Goal: Information Seeking & Learning: Check status

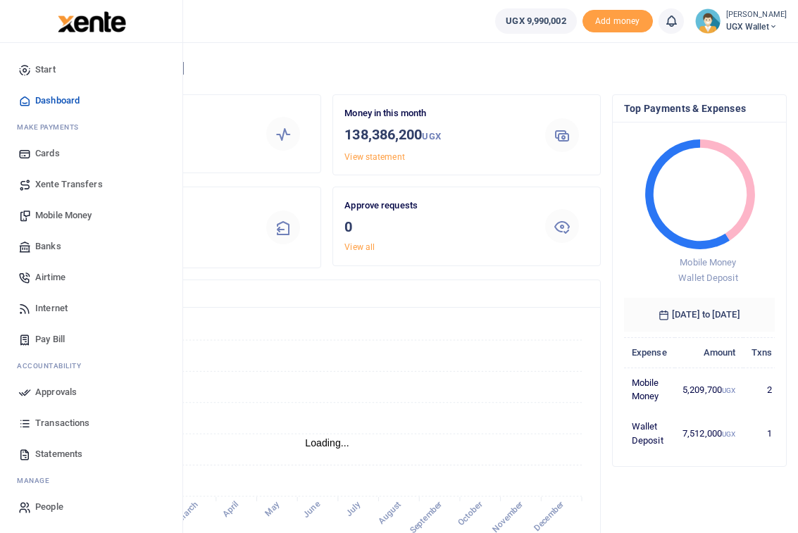
click at [49, 423] on span "Transactions" at bounding box center [62, 423] width 54 height 14
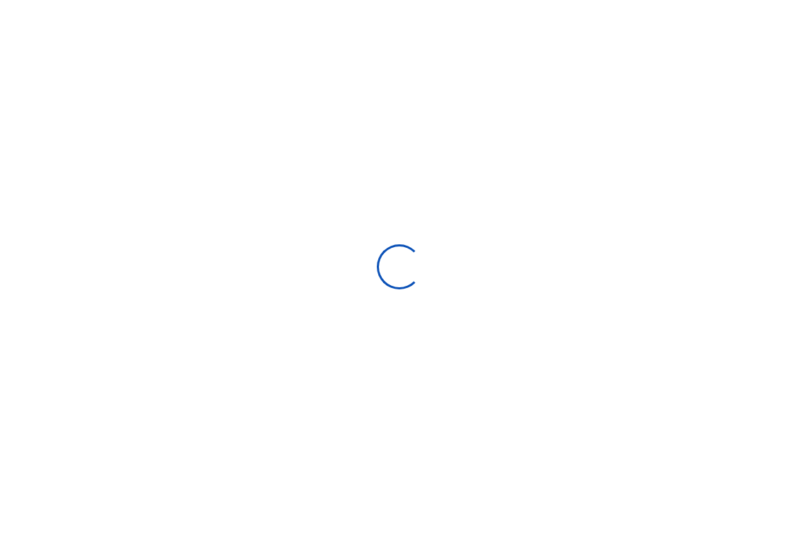
select select
type input "[DATE] - [DATE]"
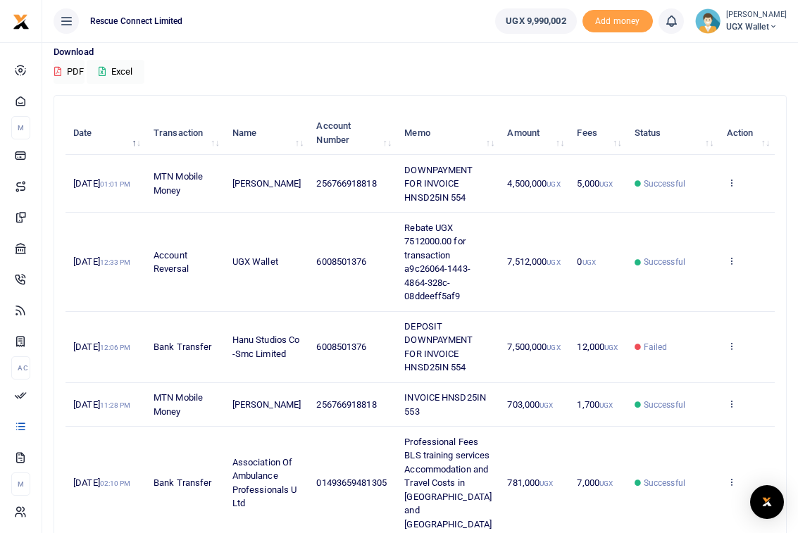
scroll to position [112, 0]
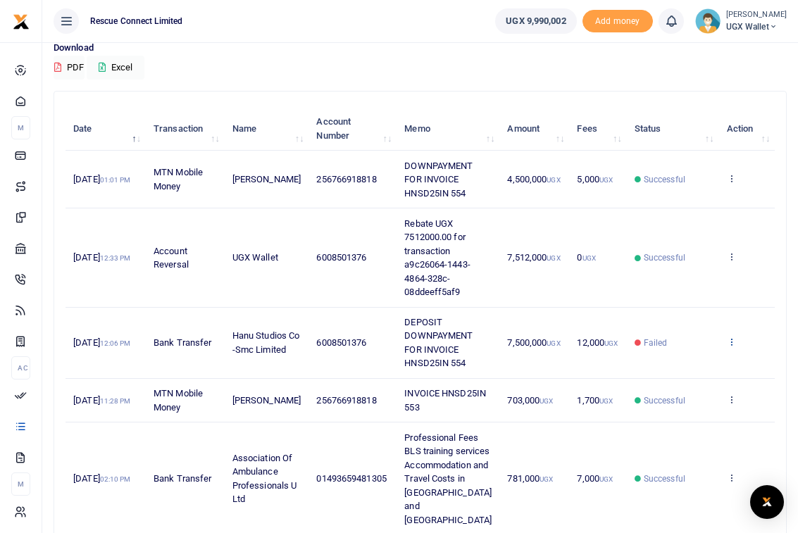
click at [733, 346] on icon at bounding box center [731, 342] width 9 height 10
click at [704, 371] on link "View details" at bounding box center [679, 366] width 111 height 20
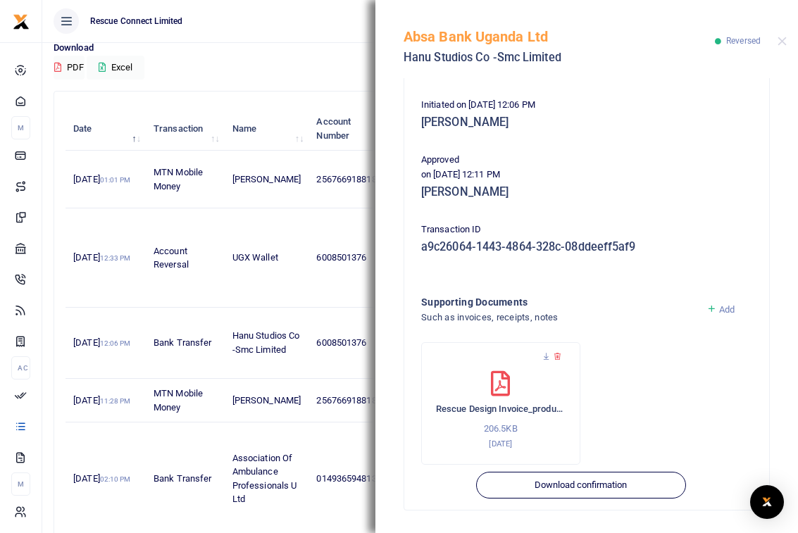
scroll to position [0, 0]
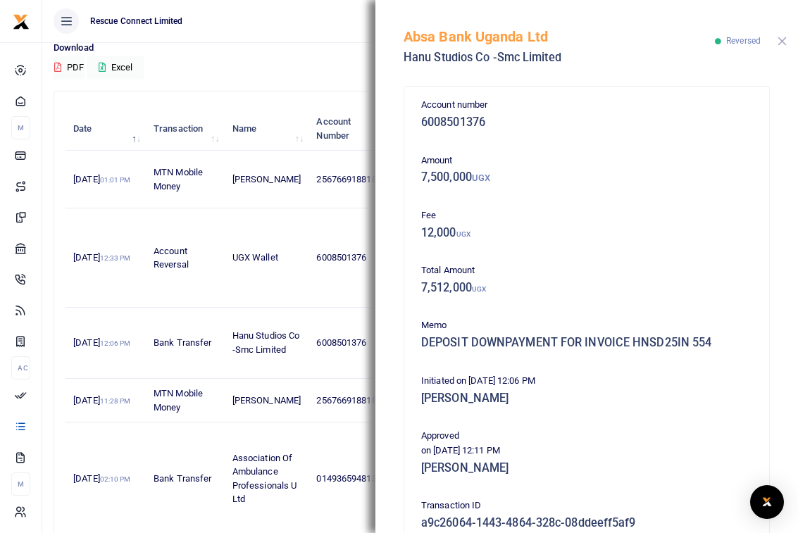
click at [782, 39] on button "Close" at bounding box center [781, 41] width 9 height 9
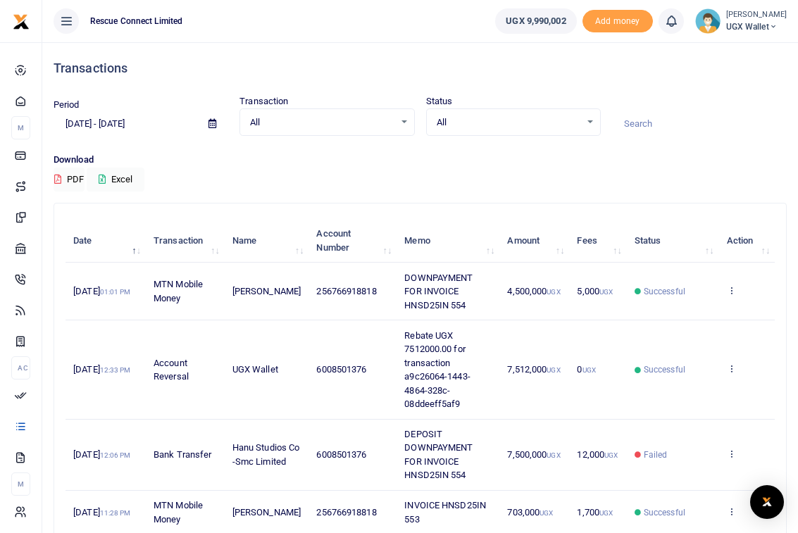
click at [772, 25] on span "UGX Wallet" at bounding box center [756, 26] width 61 height 13
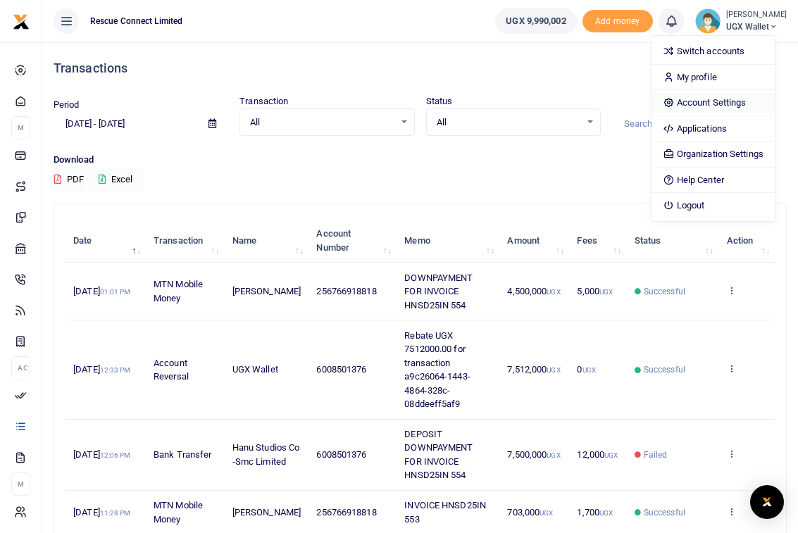
click at [732, 108] on link "Account Settings" at bounding box center [712, 103] width 123 height 20
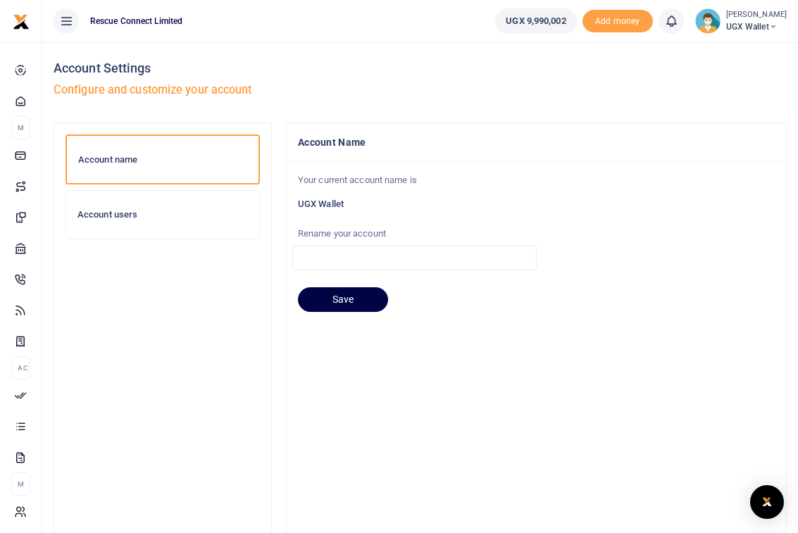
click at [154, 224] on div "Account users" at bounding box center [162, 215] width 193 height 48
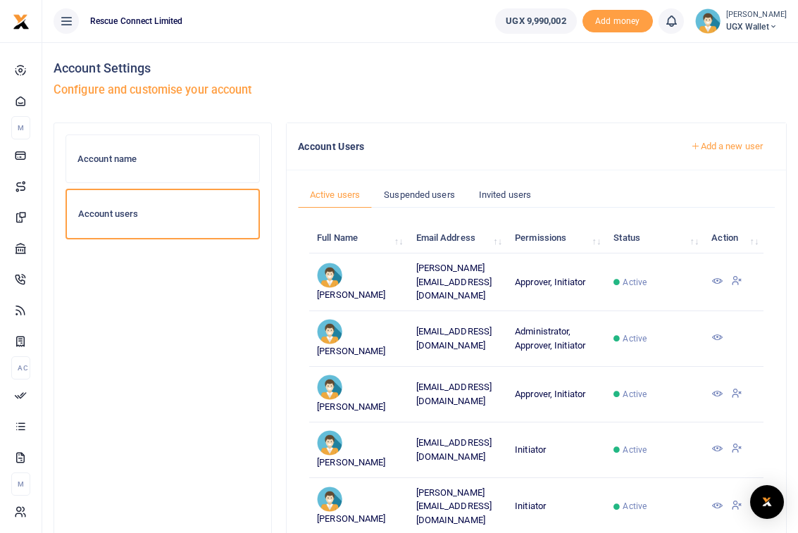
click at [715, 282] on icon at bounding box center [716, 280] width 11 height 11
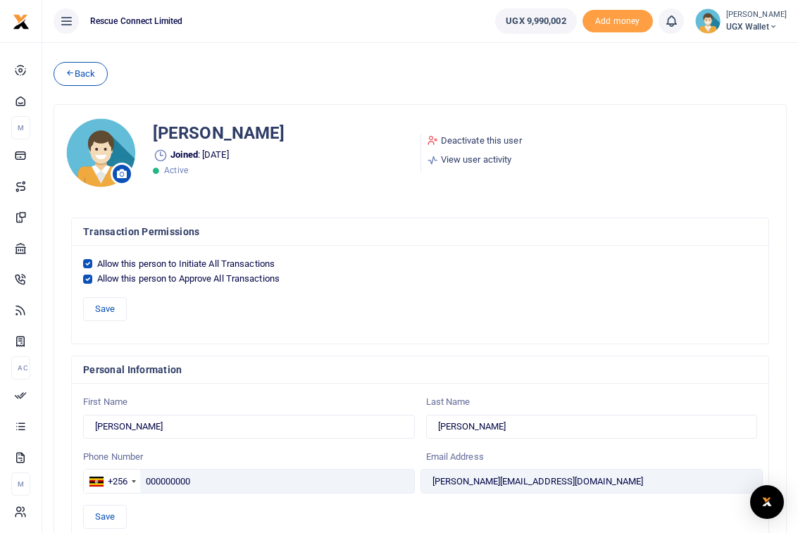
click at [766, 27] on span "UGX Wallet" at bounding box center [756, 26] width 61 height 13
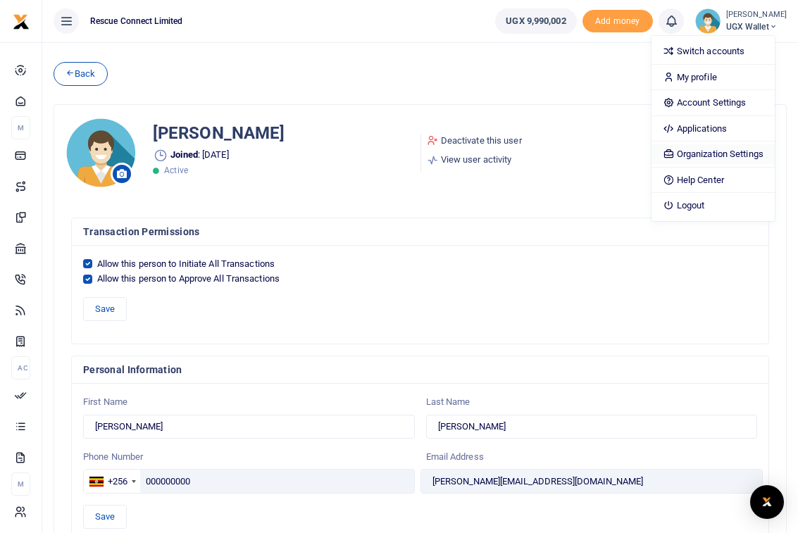
click at [728, 158] on link "Organization Settings" at bounding box center [712, 154] width 123 height 20
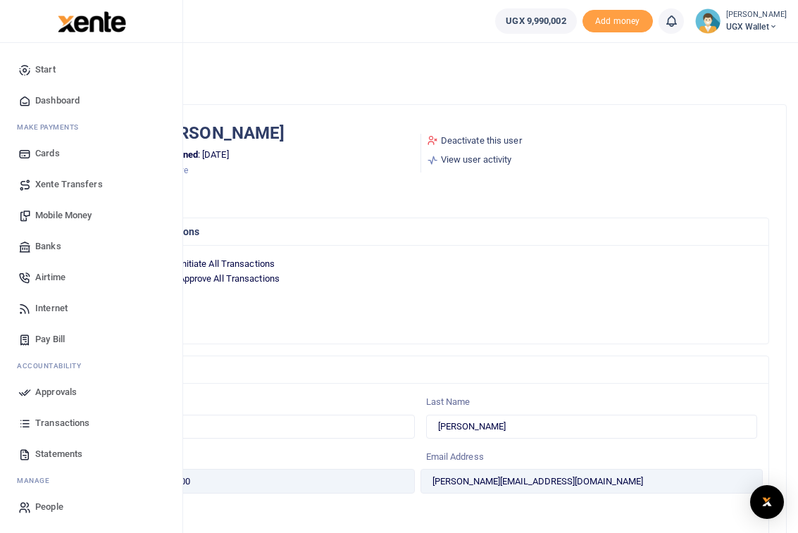
click at [49, 250] on span "Banks" at bounding box center [48, 246] width 26 height 14
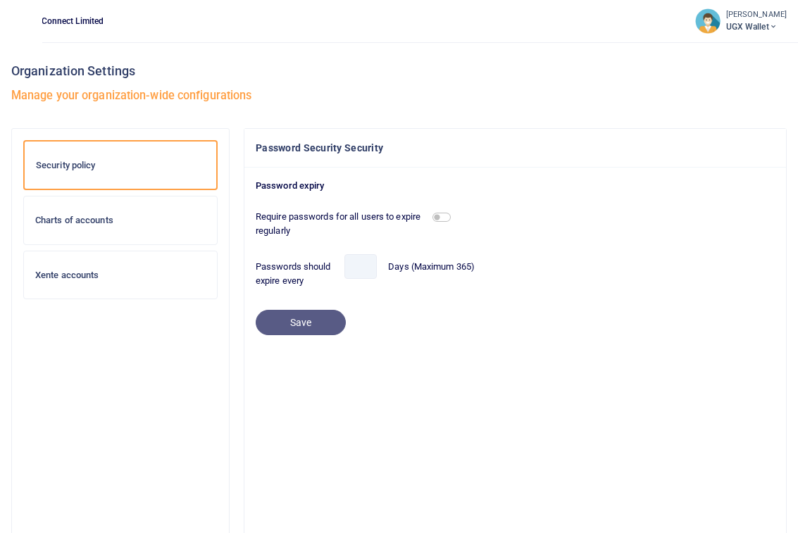
click at [148, 284] on div "Xente accounts" at bounding box center [120, 275] width 193 height 48
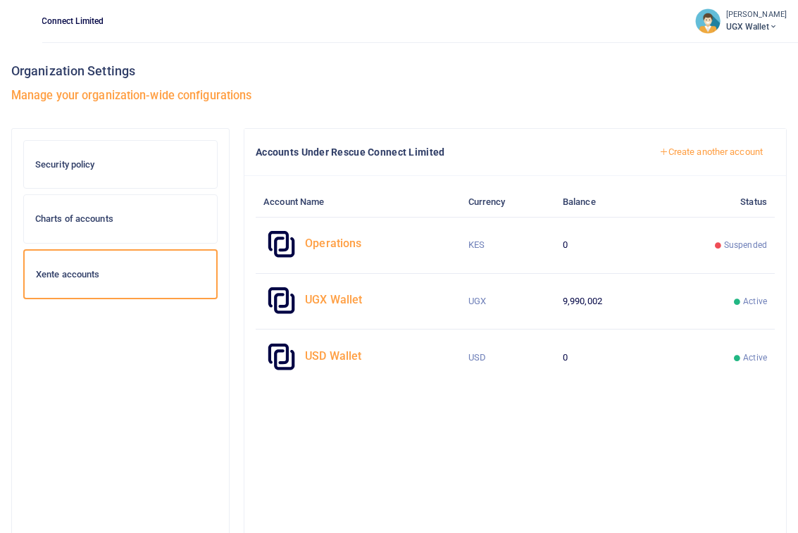
click at [333, 299] on h4 "UGX Wallet" at bounding box center [378, 299] width 147 height 15
click at [772, 19] on small "[PERSON_NAME]" at bounding box center [756, 15] width 61 height 12
click at [777, 27] on icon at bounding box center [773, 27] width 8 height 10
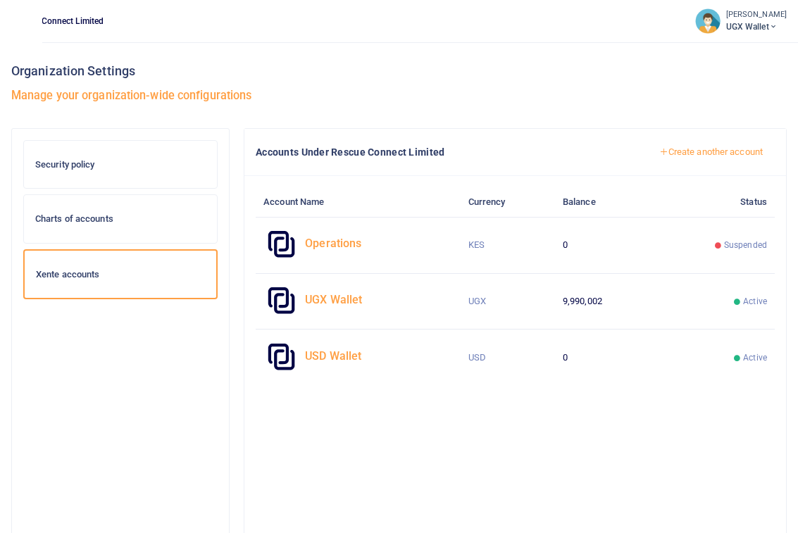
click at [66, 21] on span "Rescue Connect Limited" at bounding box center [58, 21] width 104 height 13
click at [70, 179] on div "Security policy" at bounding box center [120, 165] width 193 height 48
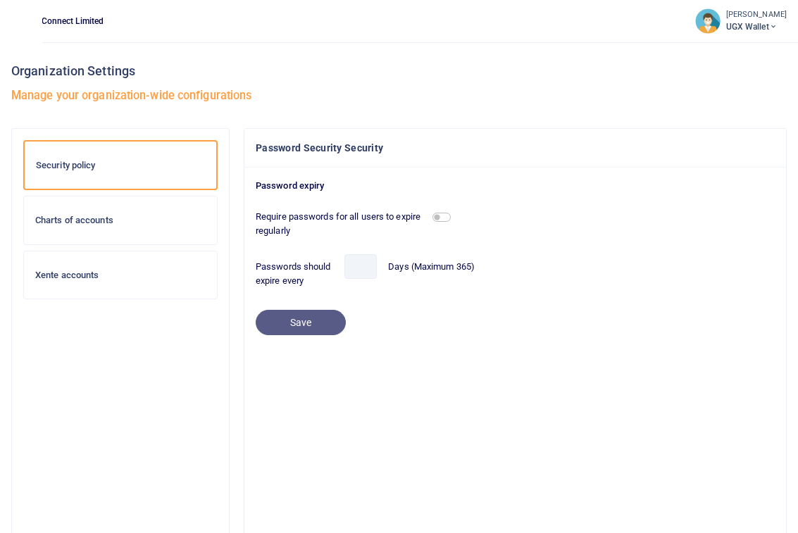
click at [772, 21] on span "UGX Wallet" at bounding box center [756, 26] width 61 height 13
click at [732, 16] on div "[PERSON_NAME] UGX Wallet" at bounding box center [741, 20] width 92 height 25
click at [716, 18] on img at bounding box center [707, 20] width 25 height 25
click at [629, 80] on h6 "STARTER" at bounding box center [682, 79] width 170 height 13
click at [51, 48] on div "Organization Settings Manage your organization-wide configurations" at bounding box center [398, 85] width 775 height 86
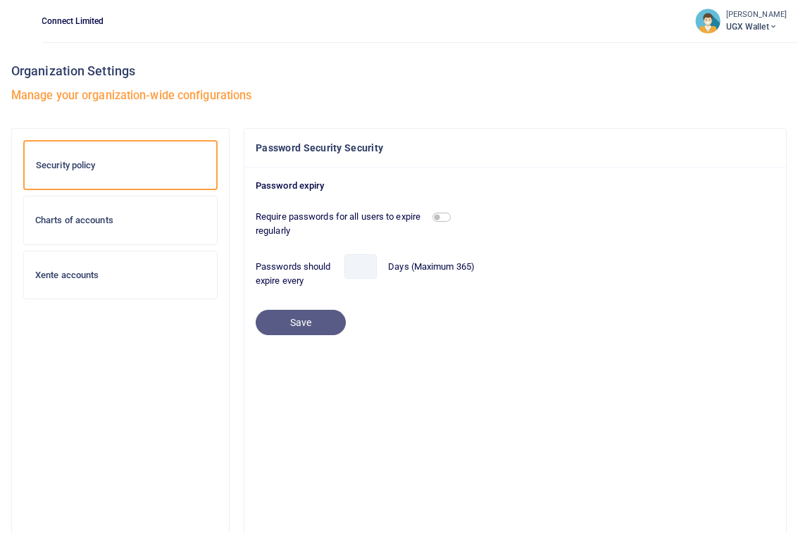
click at [292, 323] on form "Require passwords for all users to expire regularly Passwords should expire eve…" at bounding box center [515, 269] width 519 height 131
click at [764, 13] on small "[PERSON_NAME]" at bounding box center [756, 15] width 61 height 12
click at [696, 111] on link "Help Center" at bounding box center [679, 110] width 199 height 20
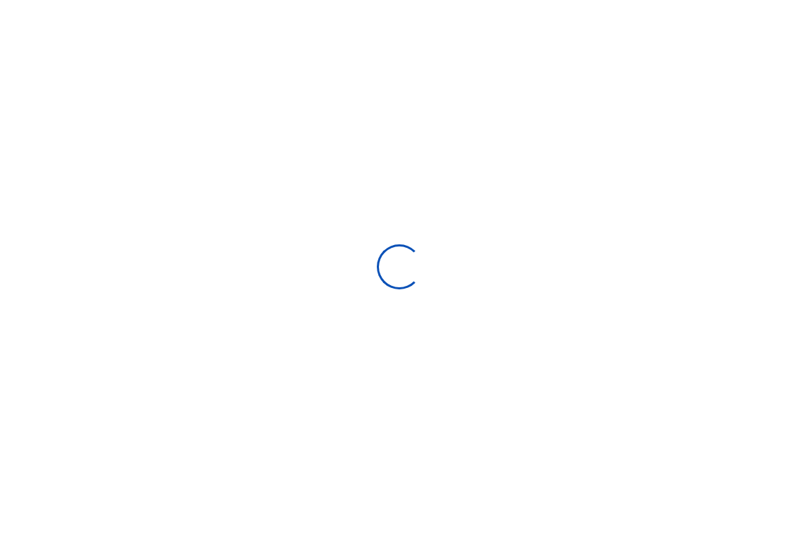
select select
select select "Loading bundles"
select select
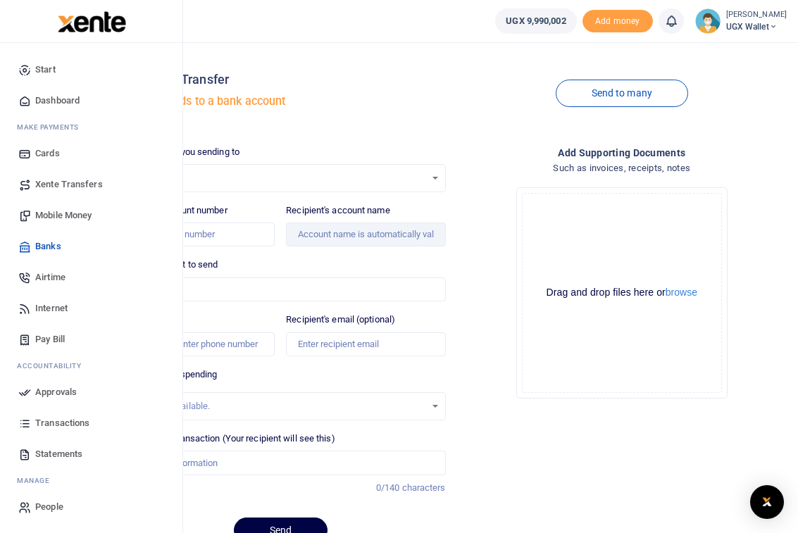
click at [53, 385] on span "Approvals" at bounding box center [56, 392] width 42 height 14
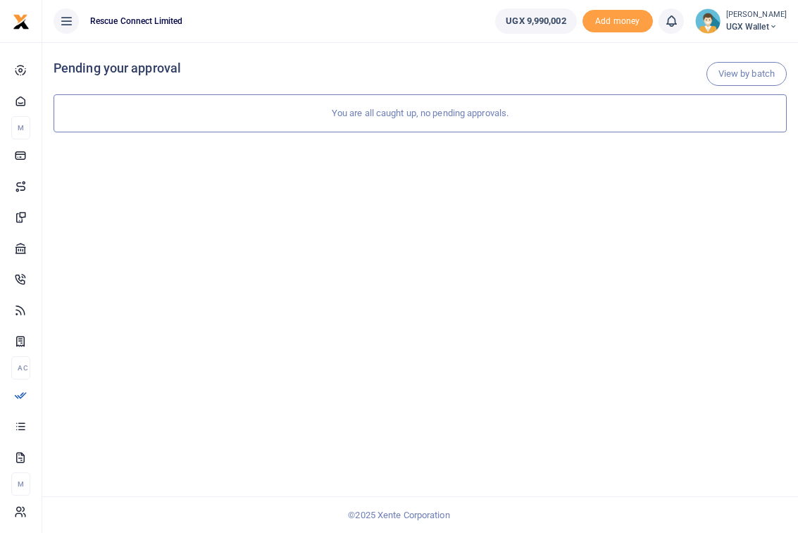
click at [763, 27] on span "UGX Wallet" at bounding box center [756, 26] width 61 height 13
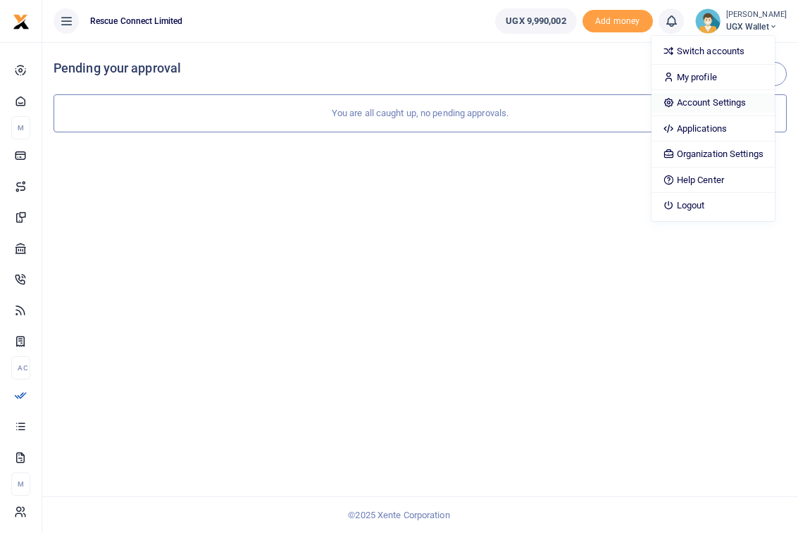
click at [731, 99] on link "Account Settings" at bounding box center [712, 103] width 123 height 20
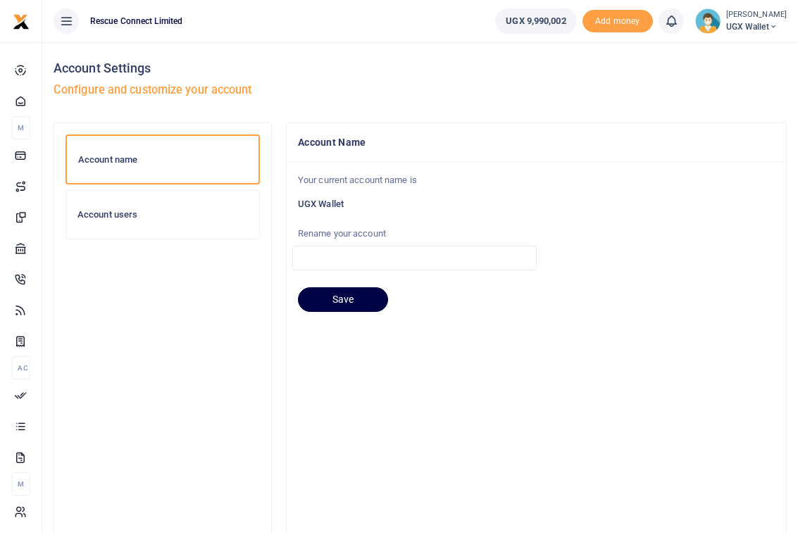
click at [108, 216] on h6 "Account users" at bounding box center [162, 214] width 170 height 11
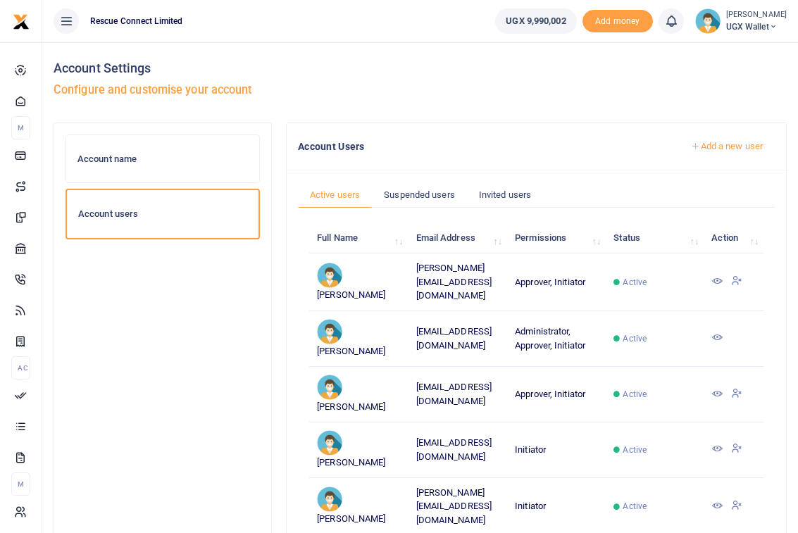
click at [763, 24] on span "UGX Wallet" at bounding box center [756, 26] width 61 height 13
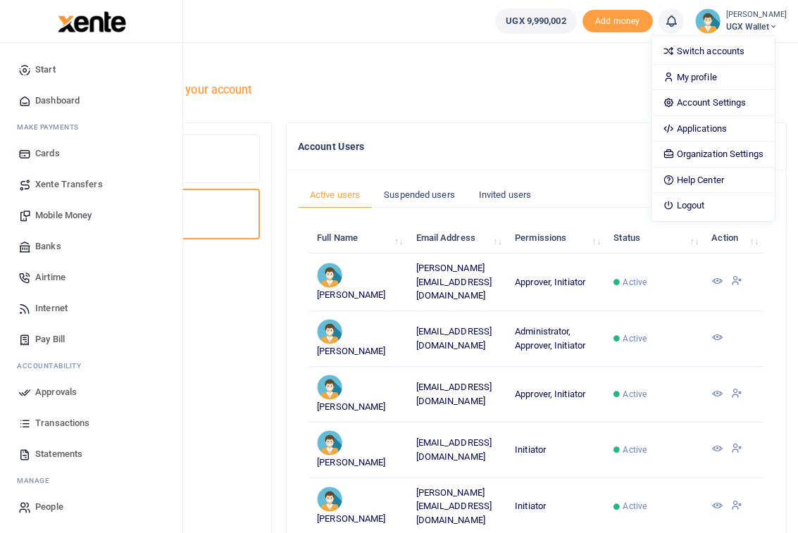
click at [52, 423] on span "Transactions" at bounding box center [62, 423] width 54 height 14
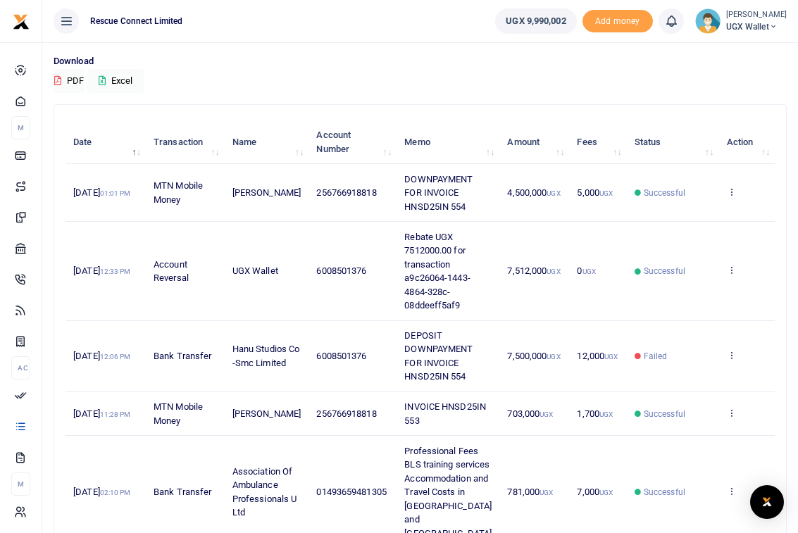
scroll to position [101, 0]
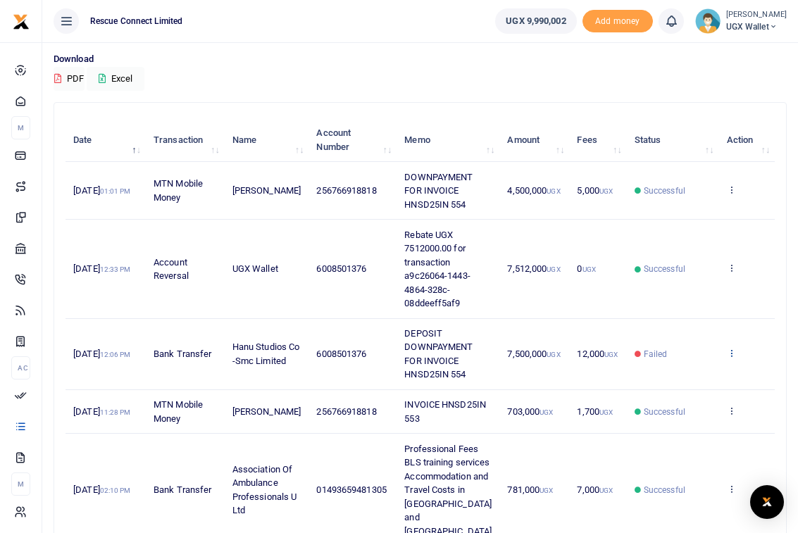
click at [733, 354] on icon at bounding box center [731, 353] width 9 height 10
click at [711, 373] on link "View details" at bounding box center [679, 377] width 111 height 20
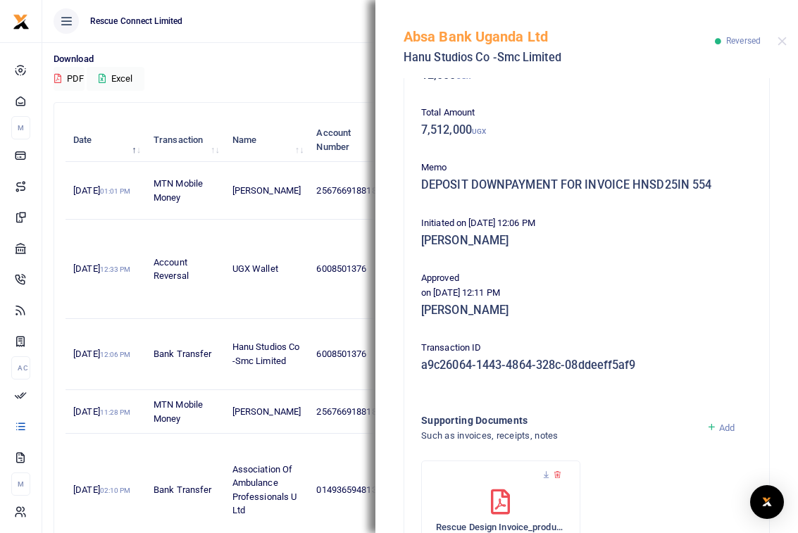
scroll to position [0, 0]
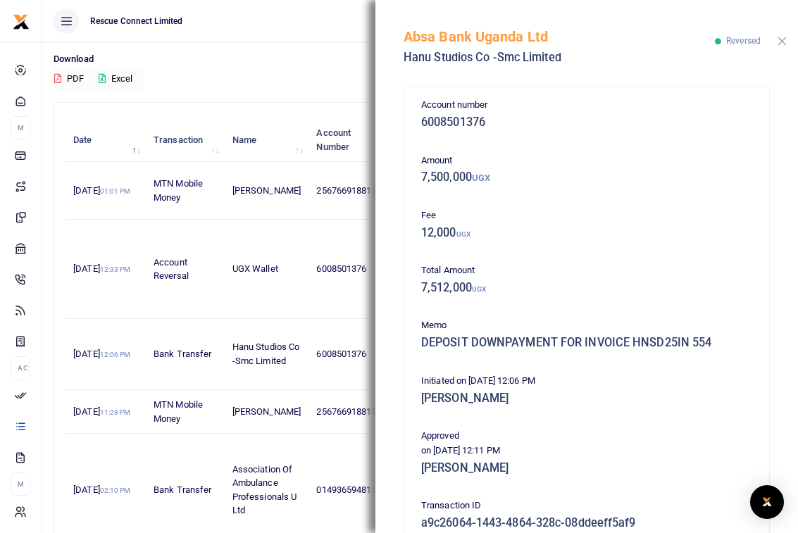
click at [780, 43] on button "Close" at bounding box center [781, 41] width 9 height 9
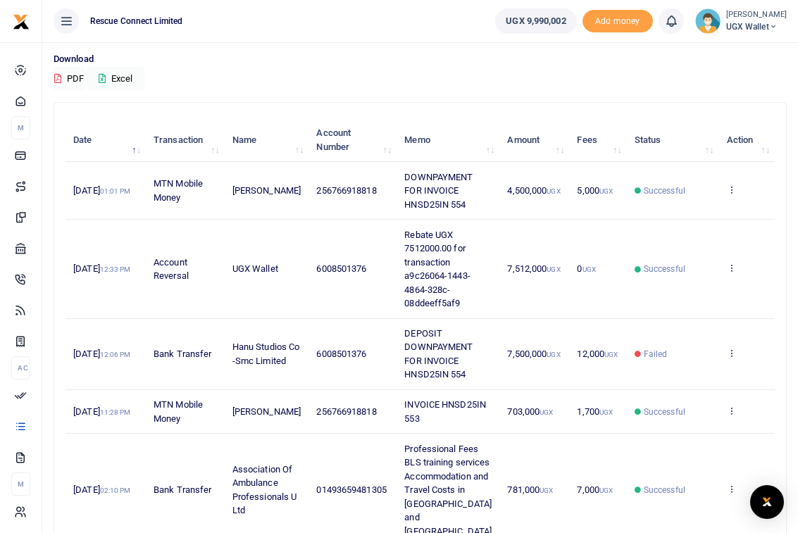
click at [745, 22] on span "UGX Wallet" at bounding box center [756, 26] width 61 height 13
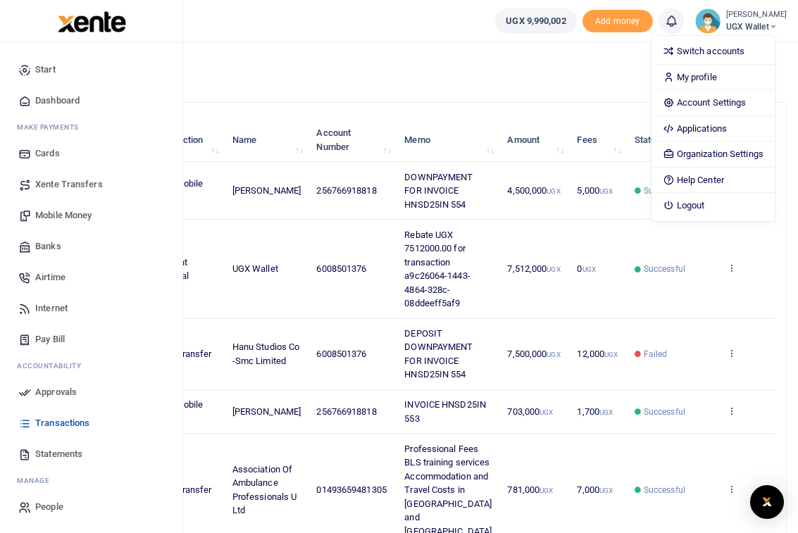
click at [46, 67] on span "Start" at bounding box center [45, 70] width 20 height 14
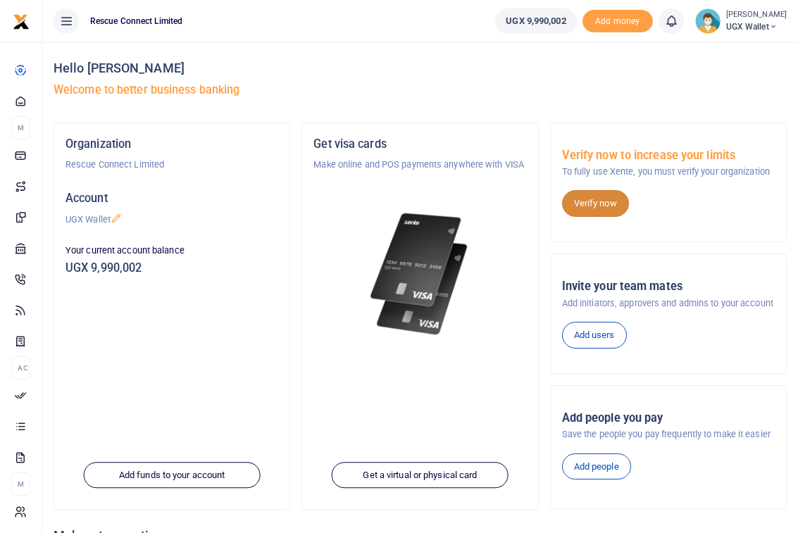
click at [615, 206] on link "Verify now" at bounding box center [595, 203] width 67 height 27
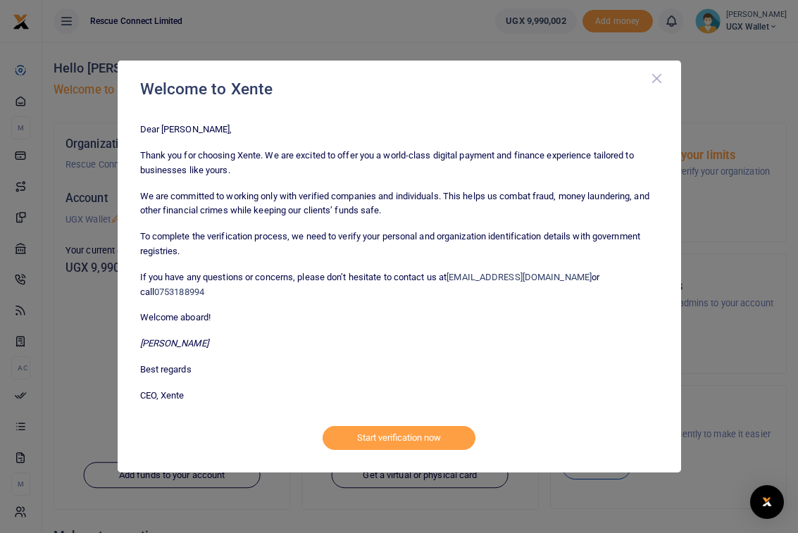
click at [659, 86] on button "Close" at bounding box center [657, 79] width 14 height 14
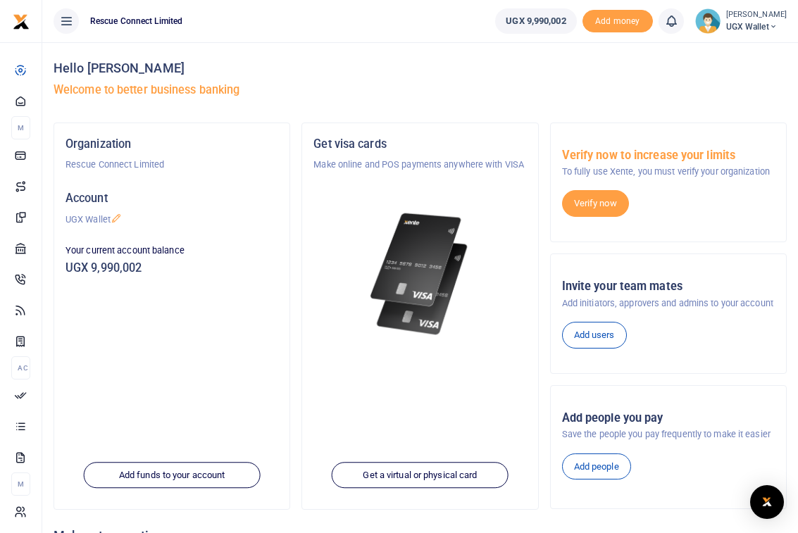
click at [761, 28] on span "UGX Wallet" at bounding box center [756, 26] width 61 height 13
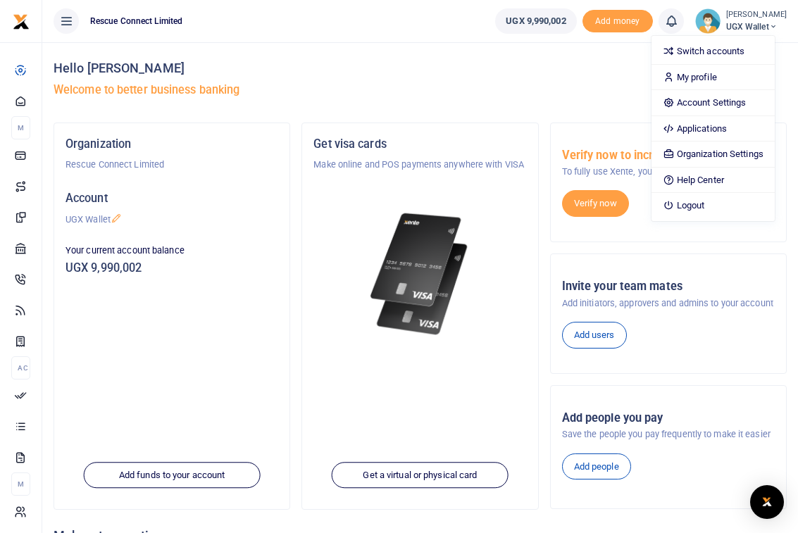
click at [65, 23] on icon at bounding box center [66, 20] width 14 height 15
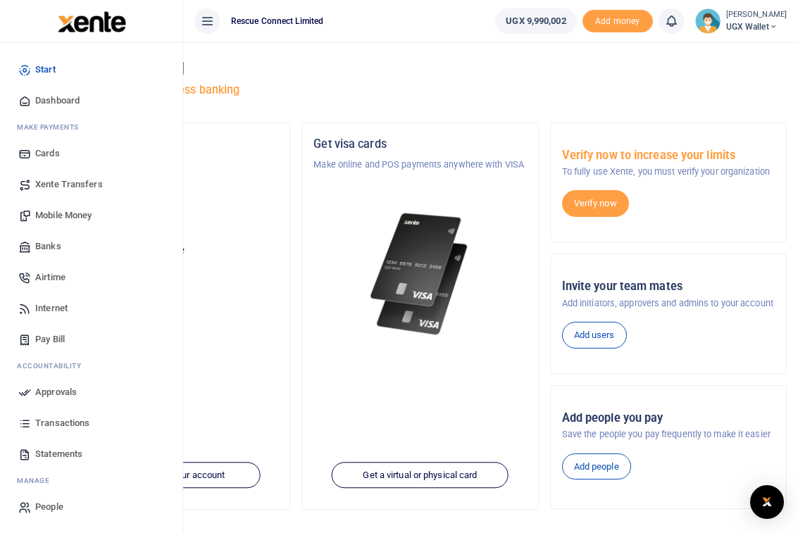
click at [553, 92] on h5 "Welcome to better business banking" at bounding box center [420, 90] width 733 height 14
click at [57, 418] on span "Transactions" at bounding box center [62, 423] width 54 height 14
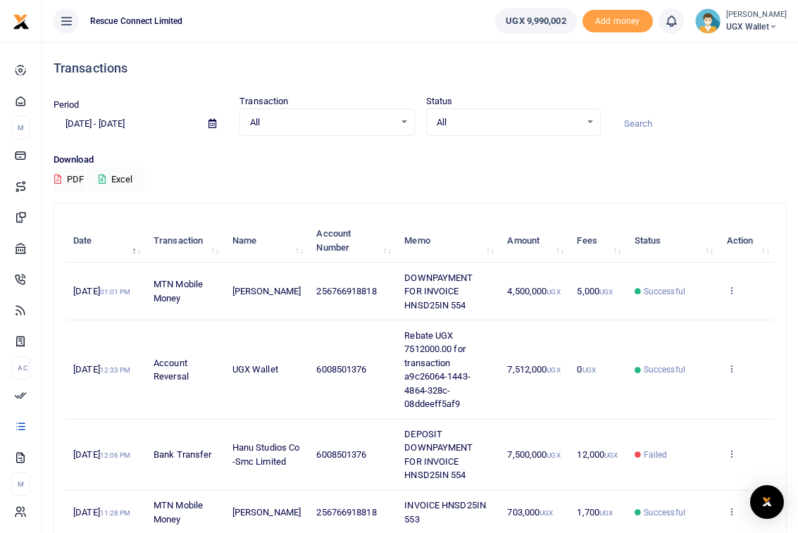
click at [501, 240] on th "Amount" at bounding box center [534, 241] width 70 height 44
click at [514, 245] on th "Amount" at bounding box center [534, 241] width 70 height 44
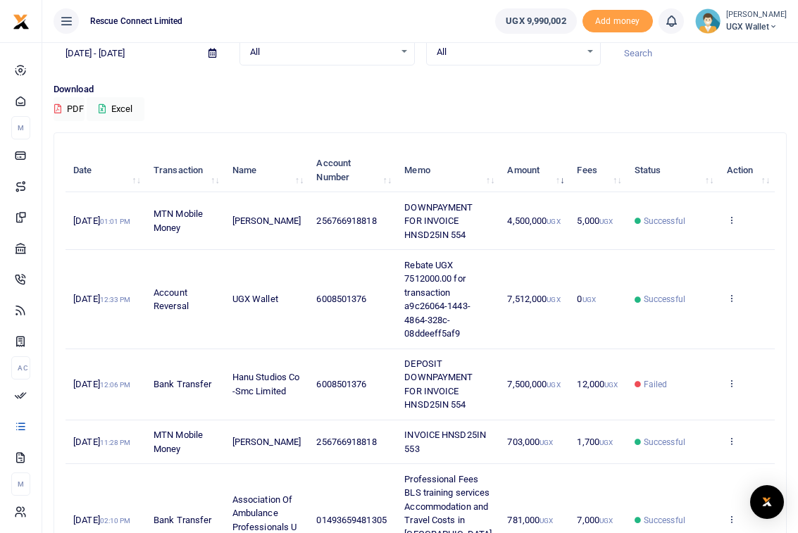
scroll to position [73, 0]
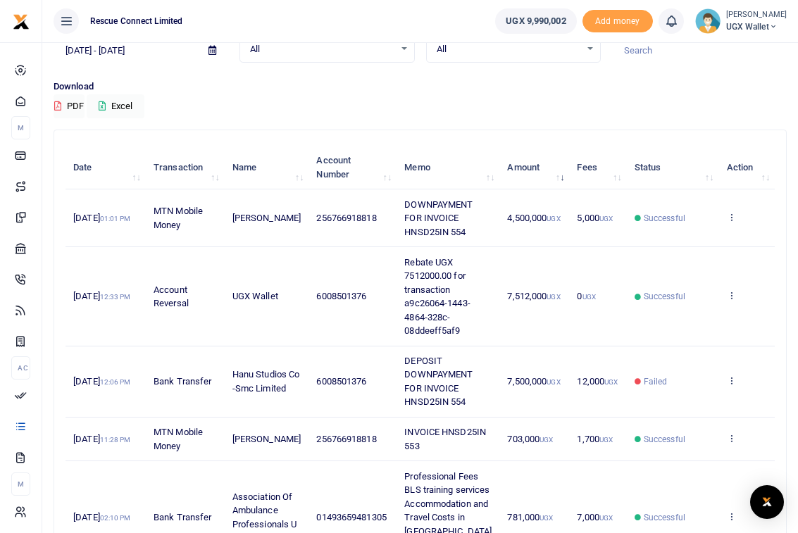
click at [544, 180] on th "Amount" at bounding box center [534, 168] width 70 height 44
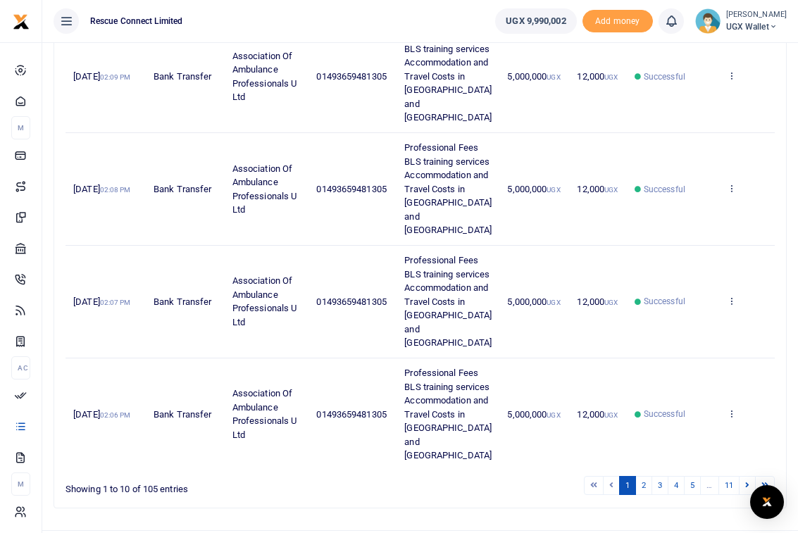
scroll to position [774, 0]
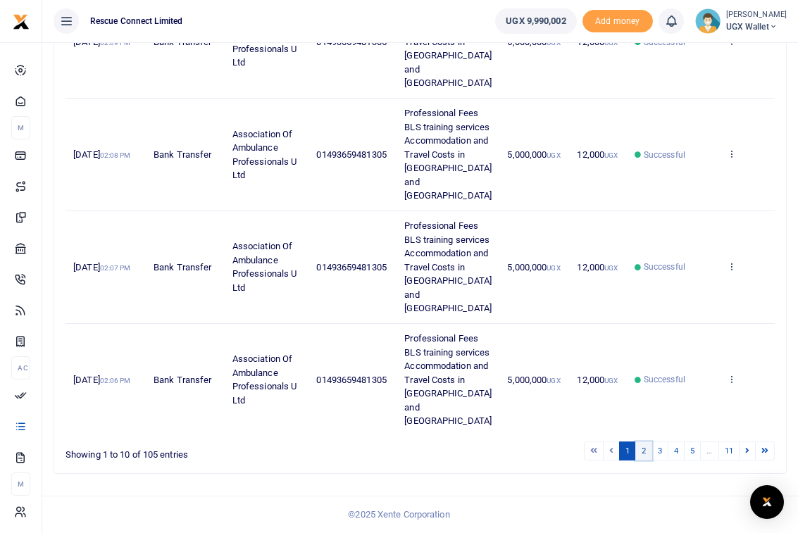
click at [644, 452] on link "2" at bounding box center [643, 451] width 17 height 19
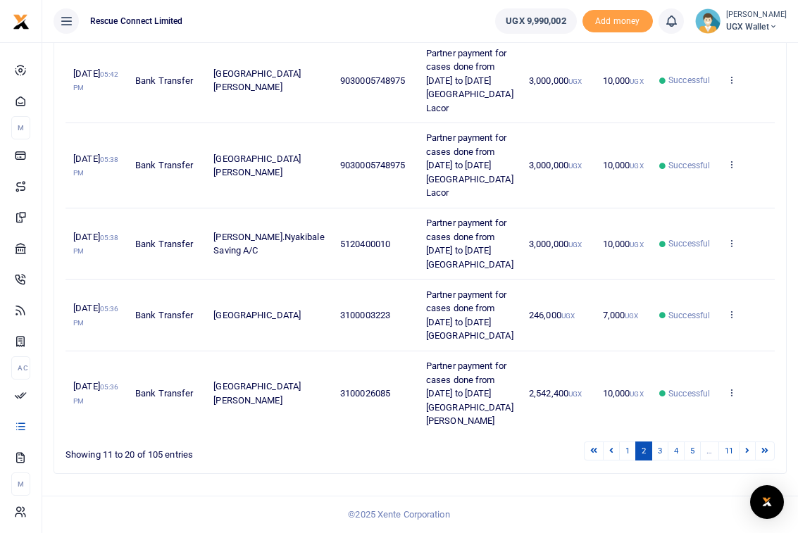
scroll to position [787, 0]
click at [625, 450] on link "1" at bounding box center [627, 451] width 17 height 19
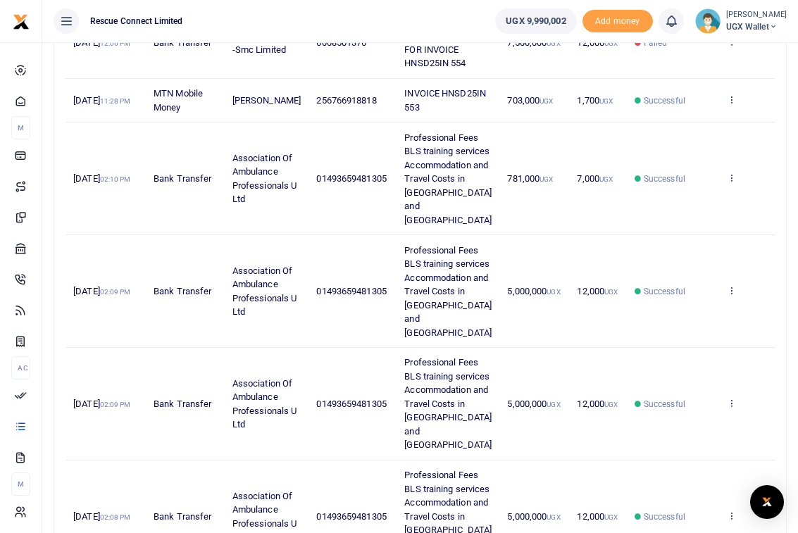
scroll to position [774, 0]
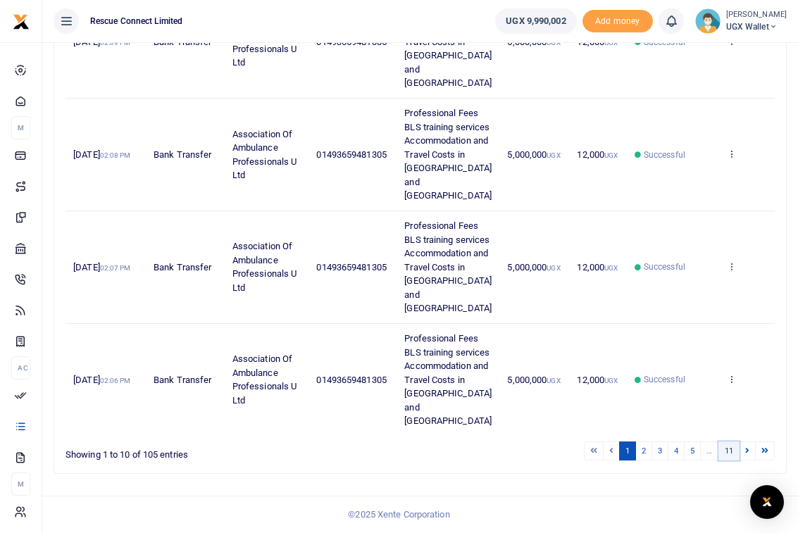
click at [732, 454] on link "11" at bounding box center [728, 451] width 21 height 19
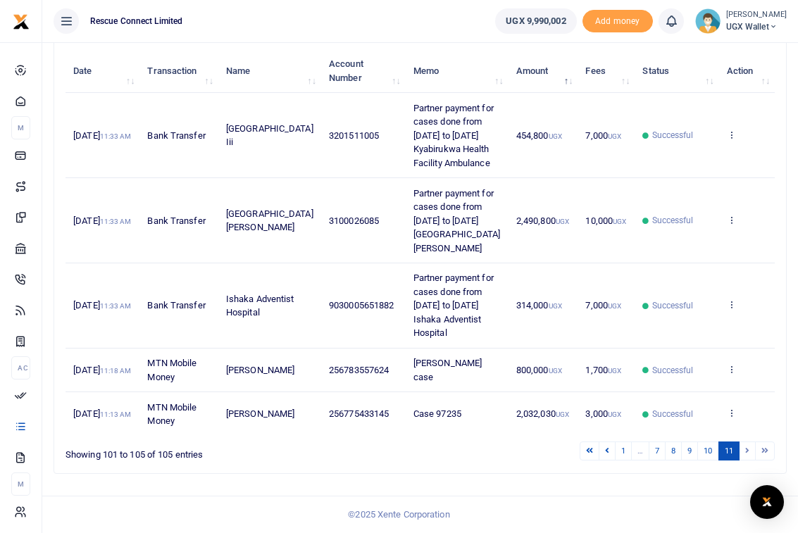
scroll to position [307, 0]
click at [707, 453] on link "10" at bounding box center [707, 451] width 21 height 19
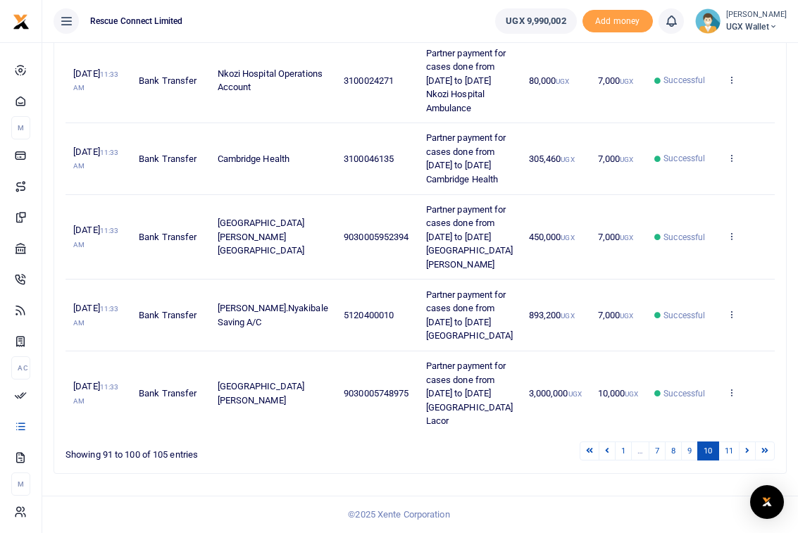
scroll to position [966, 0]
click at [668, 451] on link "8" at bounding box center [673, 451] width 17 height 19
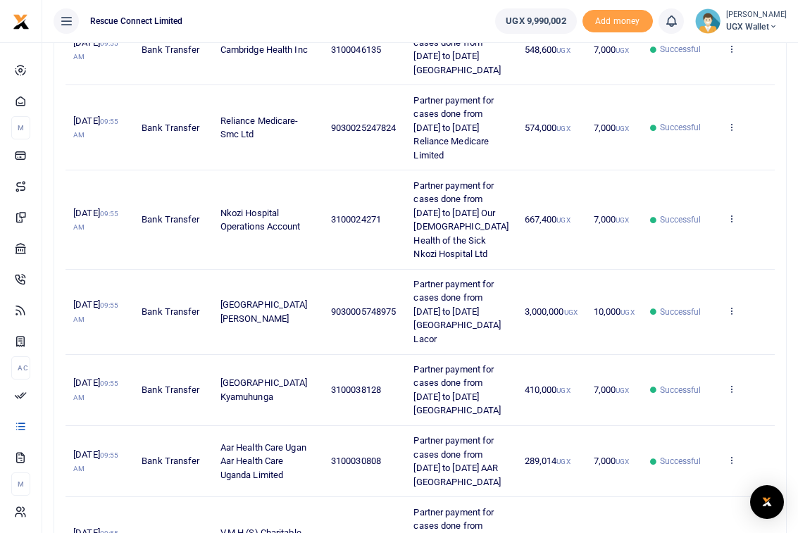
scroll to position [0, 0]
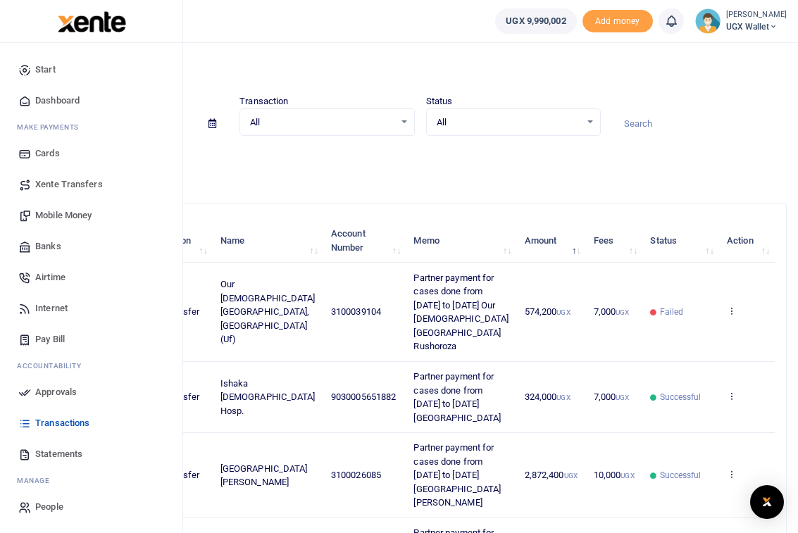
click at [27, 70] on icon at bounding box center [24, 69] width 13 height 13
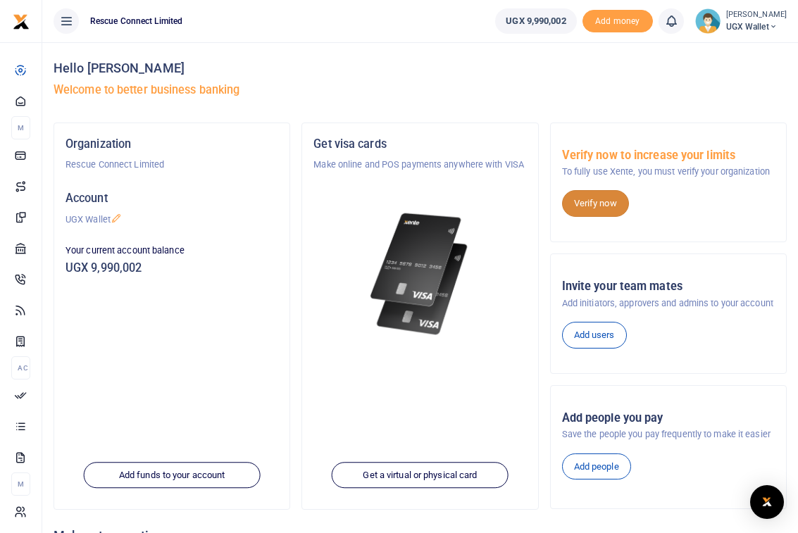
click at [611, 206] on link "Verify now" at bounding box center [595, 203] width 67 height 27
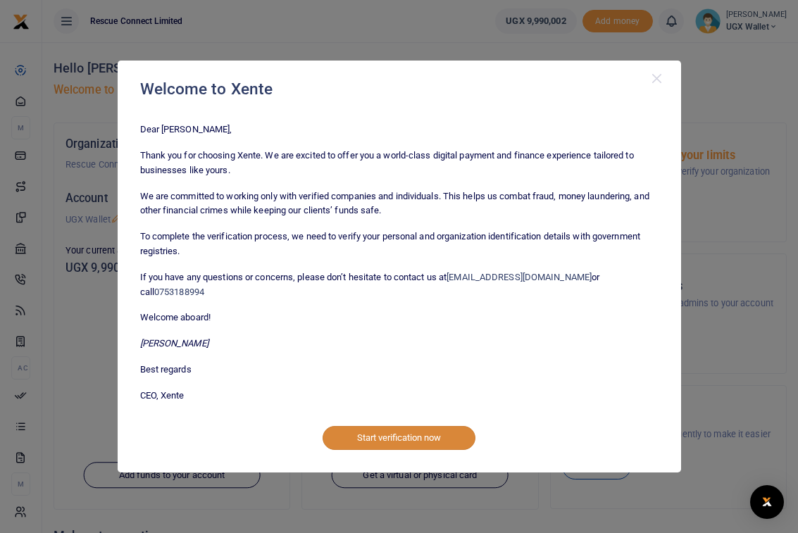
click at [401, 426] on button "Start verification now" at bounding box center [399, 438] width 153 height 24
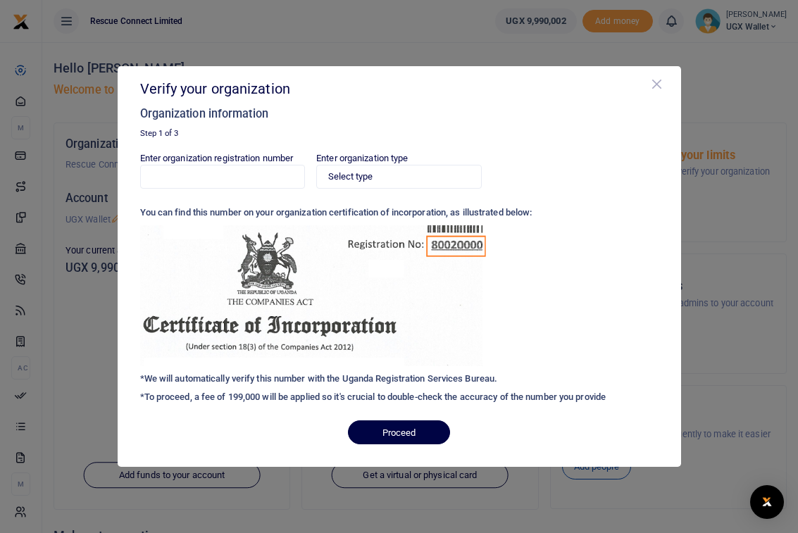
click at [656, 80] on button "Close" at bounding box center [657, 84] width 14 height 14
